Goal: Transaction & Acquisition: Purchase product/service

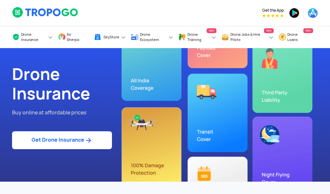
click at [49, 10] on img at bounding box center [45, 12] width 67 height 11
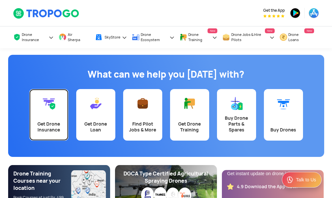
click at [55, 119] on link "Get Drone Insurance" at bounding box center [48, 114] width 39 height 51
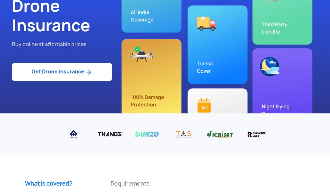
scroll to position [98, 0]
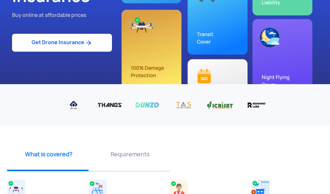
click at [128, 152] on p "Requirements" at bounding box center [130, 154] width 77 height 8
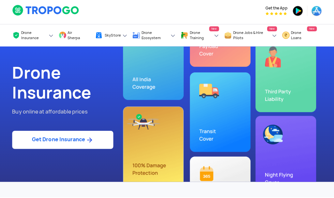
scroll to position [0, 0]
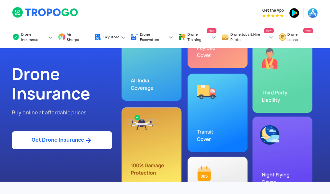
click at [80, 137] on link "Get Drone Insurance" at bounding box center [62, 141] width 100 height 18
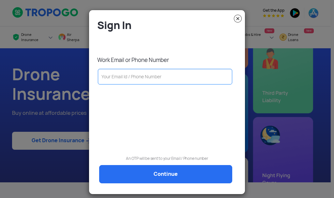
click at [118, 77] on input "text" at bounding box center [165, 77] width 134 height 16
type input "profsachinlahane@gmail.com"
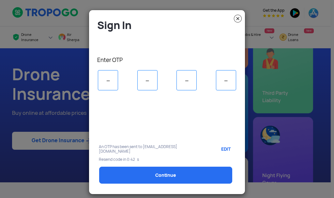
click at [103, 77] on input "tel" at bounding box center [108, 80] width 20 height 20
type input "8"
type input "1"
type input "6"
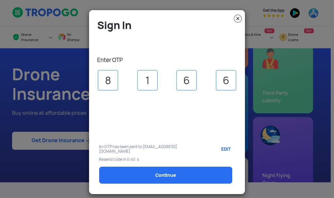
select select "1000000"
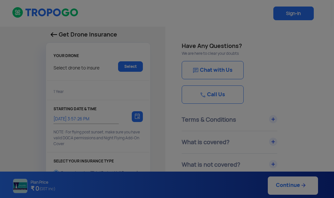
type input "8/9/2025, 4:07:00 PM"
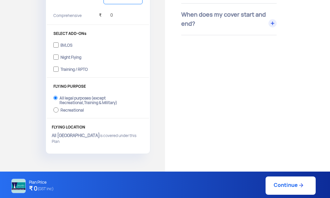
scroll to position [238, 0]
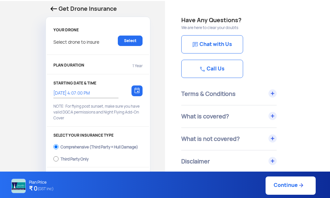
scroll to position [0, 0]
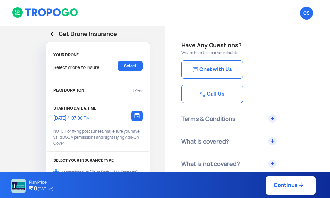
drag, startPoint x: 2, startPoint y: 0, endPoint x: 74, endPoint y: 34, distance: 79.1
click at [5, 47] on div "Get Drone Insurance YOUR DRONE Select drone to insure Select PLAN DURATION 1 Ye…" at bounding box center [82, 200] width 165 height 348
click at [307, 13] on span "CS Logout" at bounding box center [306, 13] width 13 height 13
click at [305, 13] on span "CS Logout" at bounding box center [306, 13] width 13 height 13
click at [305, 12] on span "CS Logout" at bounding box center [306, 13] width 13 height 13
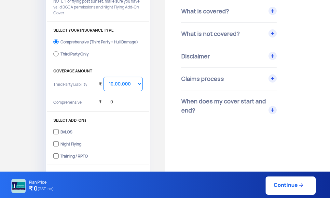
scroll to position [130, 0]
click at [202, 102] on div "When does my cover start and end?" at bounding box center [228, 105] width 95 height 31
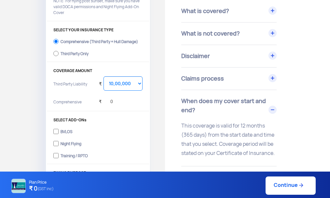
click at [219, 76] on div "Claims process" at bounding box center [228, 78] width 95 height 22
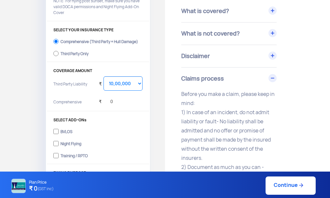
click at [209, 54] on div "Disclaimer" at bounding box center [228, 56] width 95 height 22
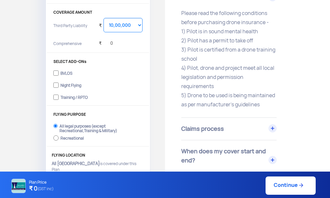
scroll to position [238, 0]
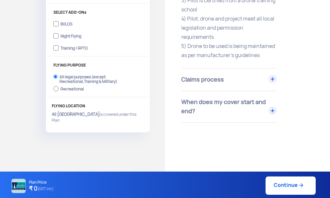
click at [192, 80] on div "Claims process" at bounding box center [228, 79] width 95 height 22
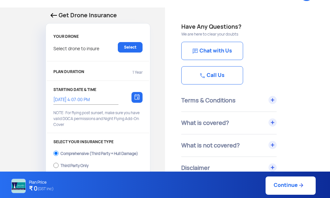
scroll to position [0, 0]
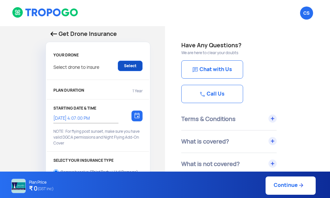
click at [127, 66] on link "Select" at bounding box center [130, 66] width 25 height 10
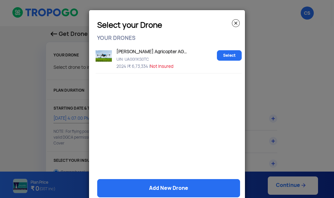
click at [214, 57] on div "Marut Agricopter AG365 (Small Category) UIN: UA00I1KS0TC 2024 | ₹ 6,73,334 | No…" at bounding box center [168, 59] width 146 height 30
click at [228, 54] on link "Select" at bounding box center [229, 55] width 25 height 10
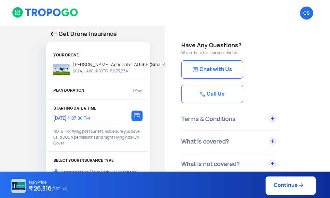
click at [137, 66] on p "Marut Agricopter AG365 (Small Category)" at bounding box center [127, 65] width 115 height 8
click at [185, 66] on link "Change" at bounding box center [195, 66] width 20 height 10
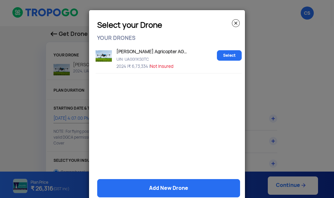
click at [137, 61] on p "UIN: UA00I1KS0TC" at bounding box center [164, 58] width 99 height 6
click at [165, 57] on p "UIN: UA00I1KS0TC" at bounding box center [164, 58] width 99 height 6
click at [162, 50] on p "Marut Agricopter AG365 (Small Category)" at bounding box center [152, 50] width 74 height 7
click at [223, 54] on link "Select" at bounding box center [229, 55] width 25 height 10
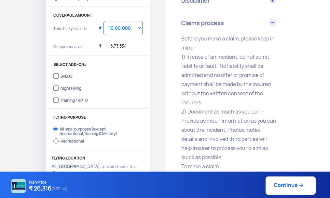
scroll to position [228, 0]
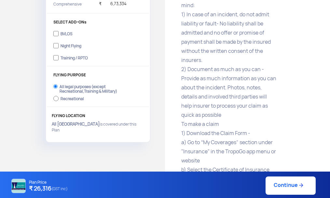
click at [77, 58] on div "Training / RPTO" at bounding box center [74, 57] width 27 height 3
click at [59, 60] on input "Training / RPTO" at bounding box center [55, 57] width 5 height 9
checkbox input "true"
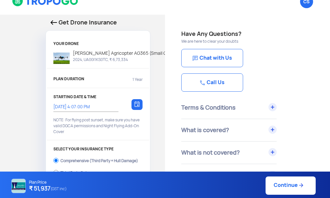
scroll to position [0, 0]
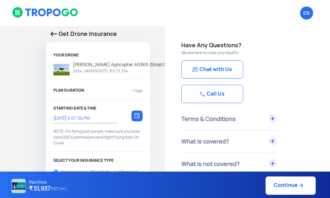
click at [185, 65] on link "Change" at bounding box center [195, 66] width 20 height 10
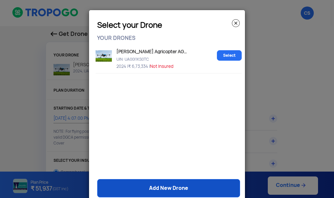
click at [171, 187] on link "Add New Drone" at bounding box center [168, 188] width 143 height 18
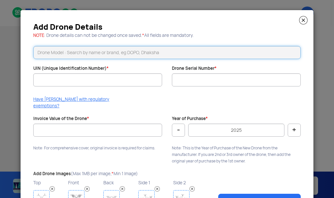
click at [80, 54] on input "text" at bounding box center [166, 52] width 267 height 13
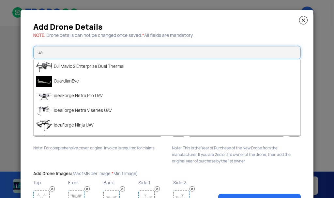
type input "u"
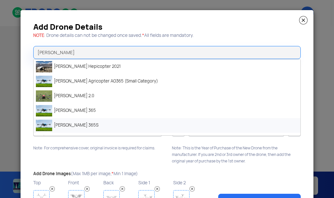
click at [70, 128] on li "Marut AG 365S" at bounding box center [167, 125] width 266 height 15
type input "Marut AG 365S"
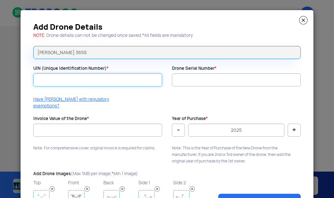
click at [53, 80] on input "UIN (Unique Identification Number) *" at bounding box center [97, 79] width 129 height 13
type input "u"
type input "Y"
type input "UA00"
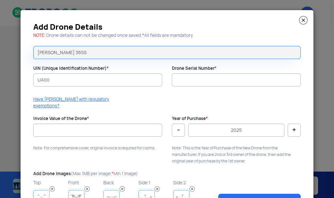
click at [304, 20] on img at bounding box center [303, 20] width 8 height 8
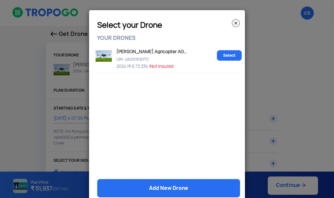
click at [233, 21] on img at bounding box center [236, 23] width 8 height 8
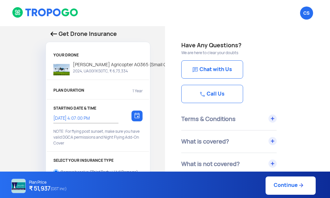
click at [319, 16] on div "CS Logout" at bounding box center [217, 13] width 211 height 26
click at [311, 13] on span "CS Logout" at bounding box center [306, 13] width 13 height 13
click at [309, 25] on li "CS Logout" at bounding box center [306, 13] width 23 height 26
drag, startPoint x: 306, startPoint y: 25, endPoint x: 289, endPoint y: 21, distance: 17.7
click at [0, 0] on span "Logout" at bounding box center [0, 0] width 0 height 0
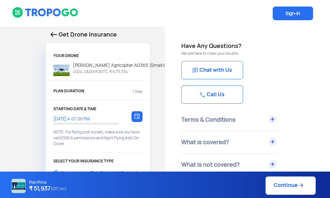
click at [298, 13] on span "Sign-In" at bounding box center [293, 14] width 40 height 14
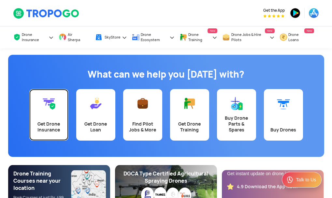
click at [49, 112] on link "Get Drone Insurance" at bounding box center [48, 114] width 39 height 51
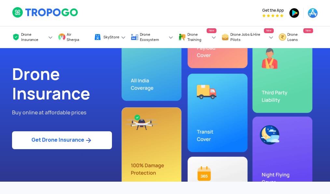
click at [66, 143] on link "Get Drone Insurance" at bounding box center [62, 141] width 100 height 18
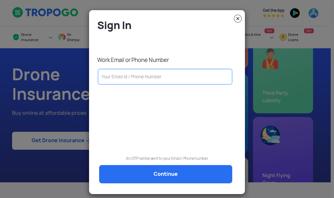
click at [104, 71] on input "text" at bounding box center [165, 77] width 134 height 16
type input "9623038597"
click at [237, 19] on img at bounding box center [238, 19] width 8 height 8
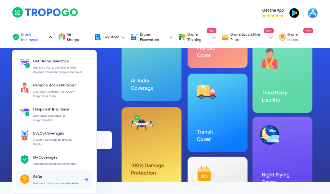
click at [42, 181] on span "Answers to your insurance queries" at bounding box center [57, 183] width 48 height 5
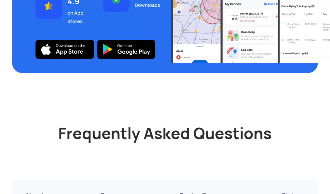
scroll to position [2305, 0]
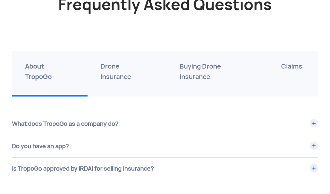
click at [111, 135] on div "What does TropoGo as a company do?" at bounding box center [165, 124] width 306 height 22
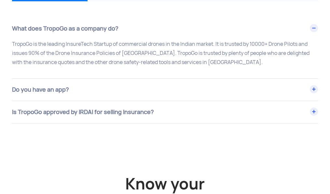
scroll to position [2402, 0]
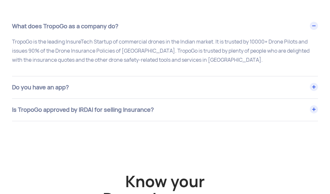
click at [84, 99] on div "Do you have an app?" at bounding box center [165, 88] width 306 height 22
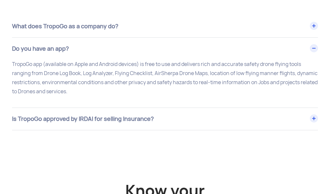
click at [101, 124] on div "Is TropoGo approved by IRDAI for selling Insurance?" at bounding box center [165, 119] width 306 height 22
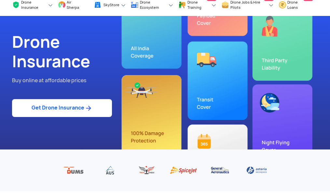
scroll to position [0, 0]
